Goal: Task Accomplishment & Management: Manage account settings

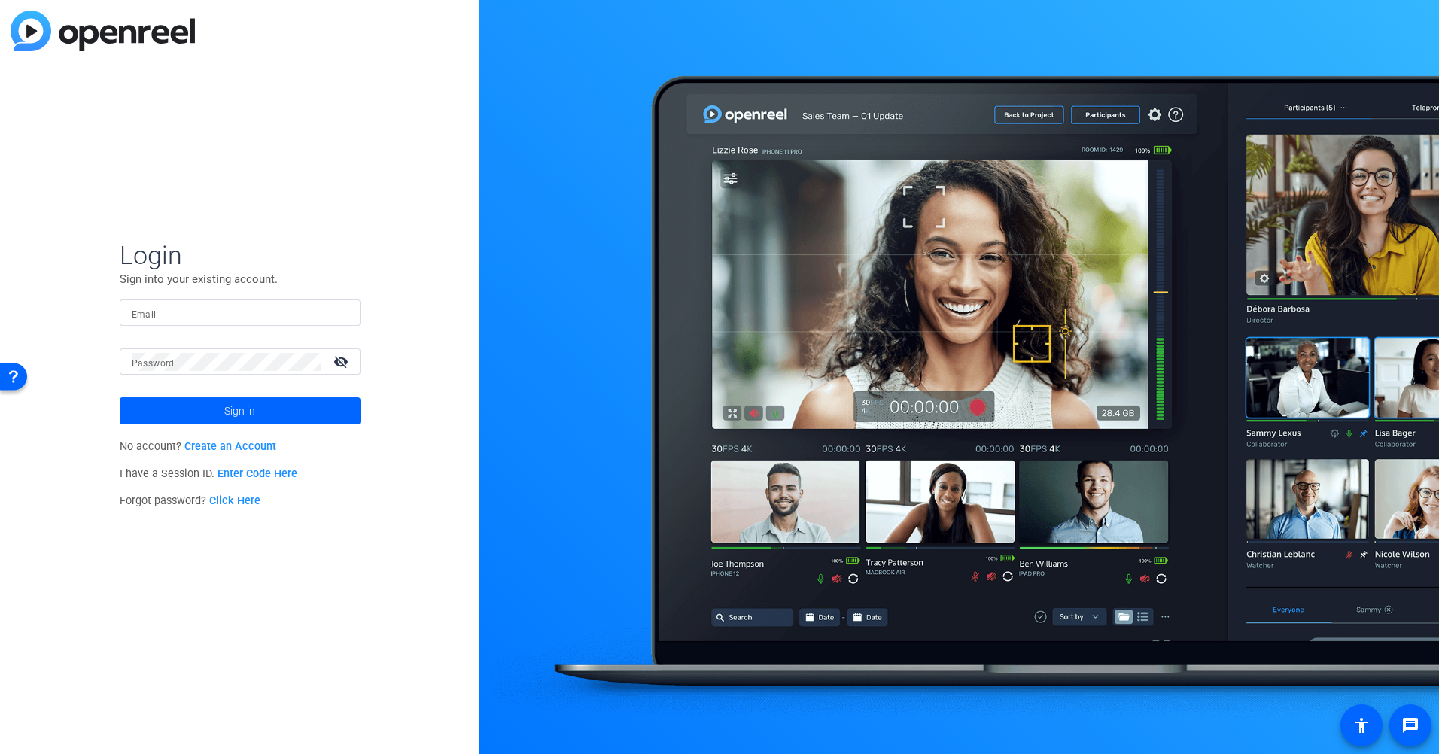
click at [193, 312] on input "Email" at bounding box center [240, 313] width 217 height 18
type input "[EMAIL_ADDRESS][DOMAIN_NAME]"
click at [120, 397] on button "Sign in" at bounding box center [240, 410] width 241 height 27
drag, startPoint x: 344, startPoint y: 362, endPoint x: 333, endPoint y: 363, distance: 11.3
click at [343, 362] on mat-icon "visibility_off" at bounding box center [342, 362] width 36 height 22
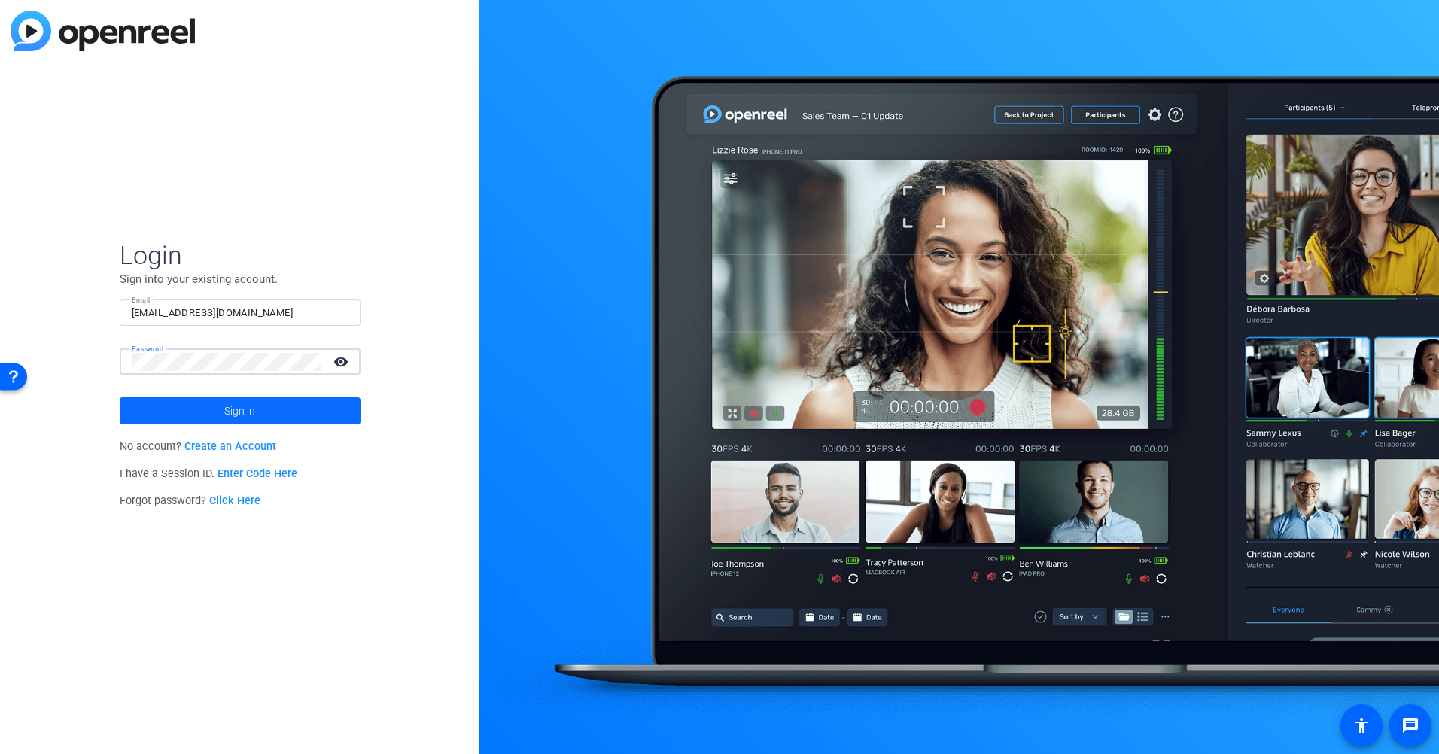
click at [259, 405] on span at bounding box center [240, 411] width 241 height 36
click at [230, 408] on span "Sign in" at bounding box center [239, 411] width 31 height 38
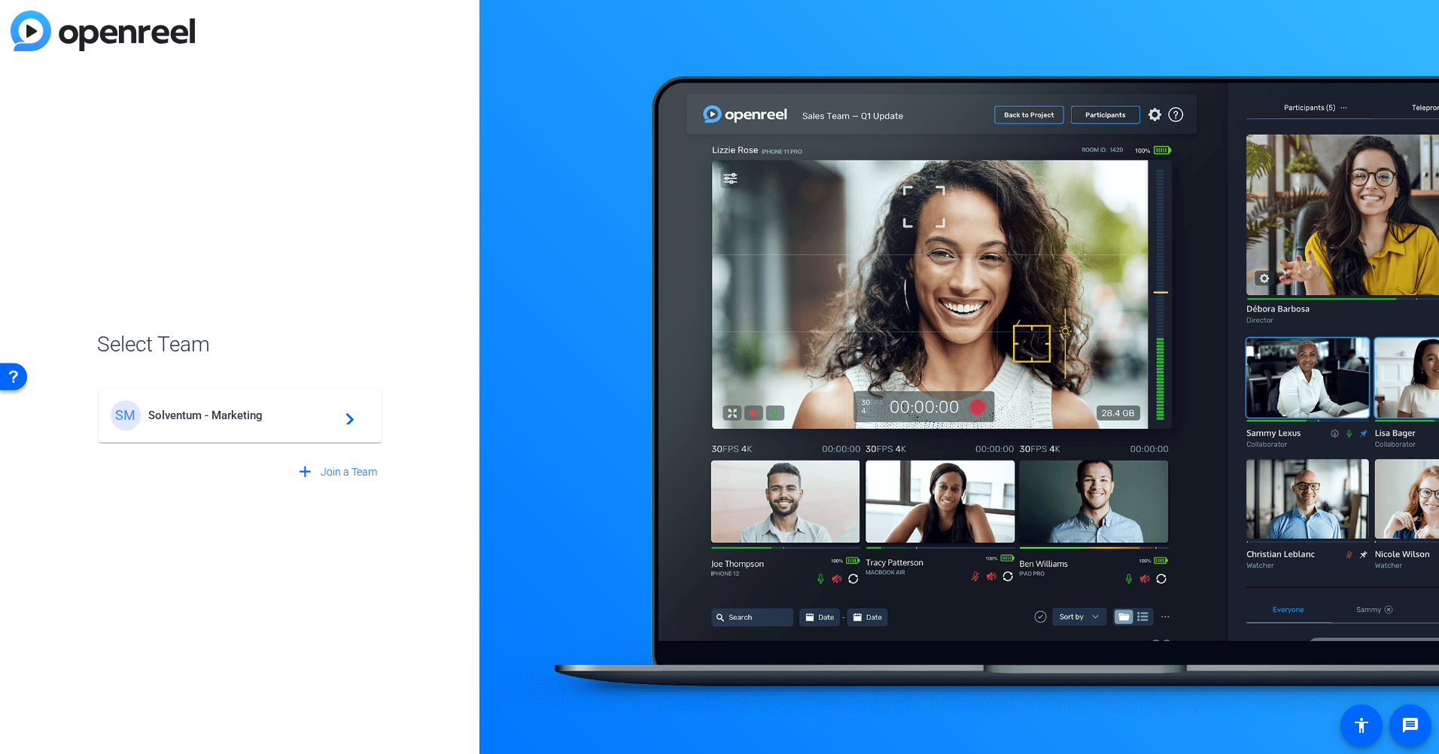
click at [239, 411] on span "Solventum - Marketing" at bounding box center [242, 416] width 188 height 14
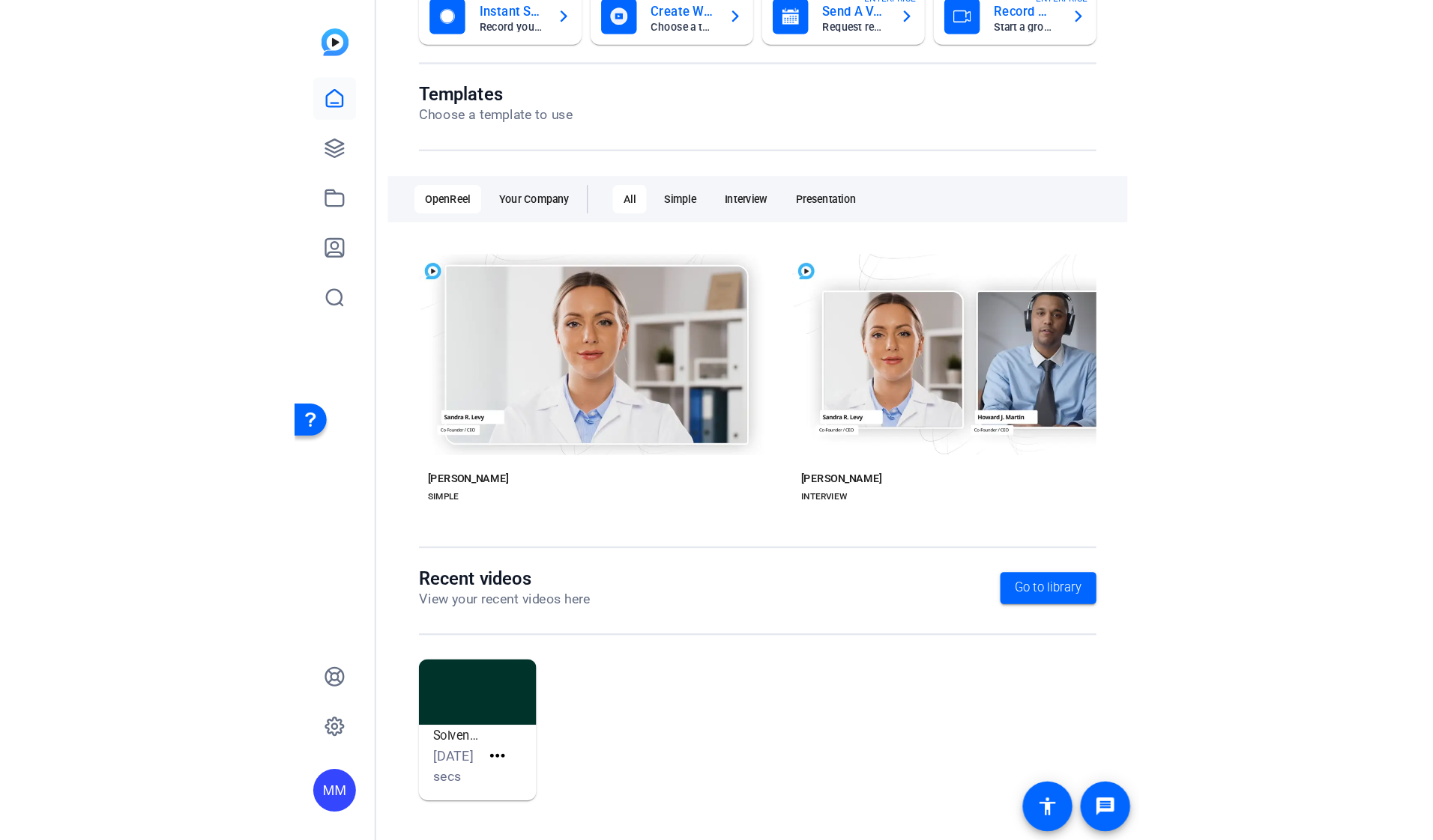
scroll to position [44, 0]
